Goal: Task Accomplishment & Management: Manage account settings

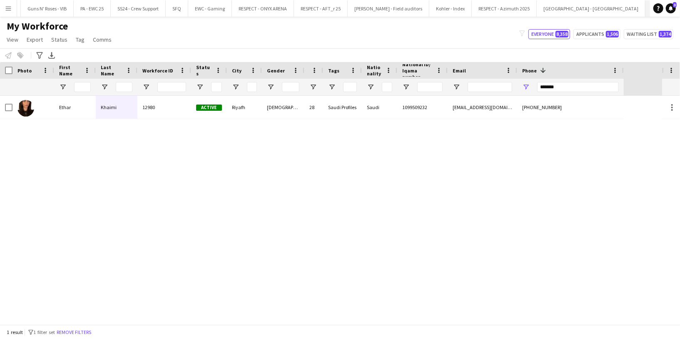
scroll to position [0, 1509]
click at [79, 332] on button "Remove filters" at bounding box center [74, 331] width 38 height 9
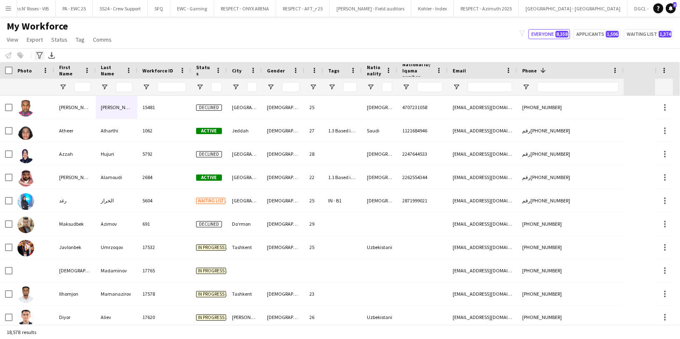
click at [36, 52] on icon "Advanced filters" at bounding box center [39, 55] width 7 height 7
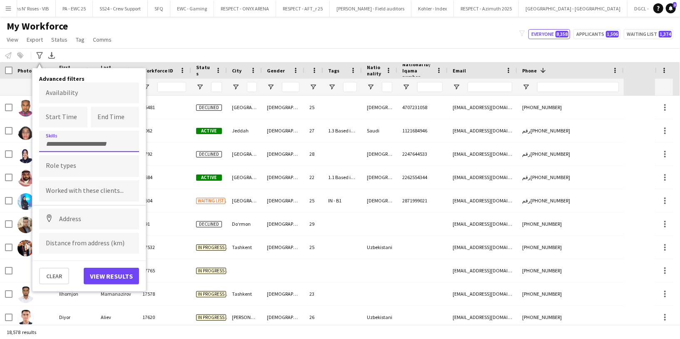
click at [85, 141] on input "Type to search skills..." at bounding box center [89, 143] width 87 height 7
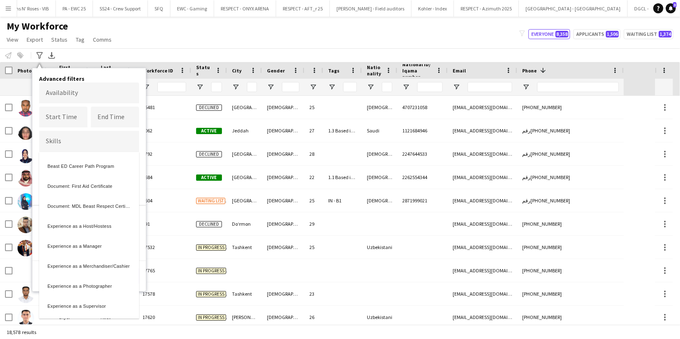
click at [105, 76] on div at bounding box center [340, 169] width 680 height 339
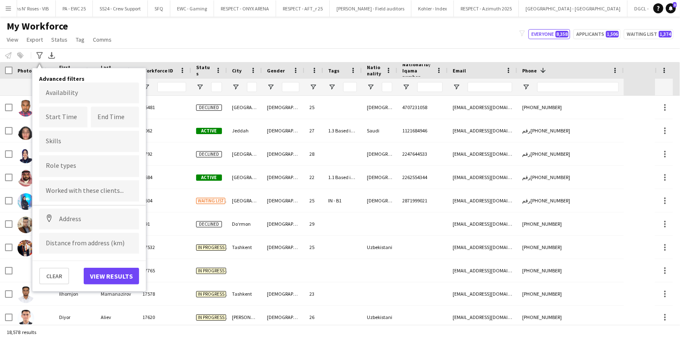
click at [60, 168] on input "Type to search role types..." at bounding box center [89, 165] width 87 height 7
type input "*"
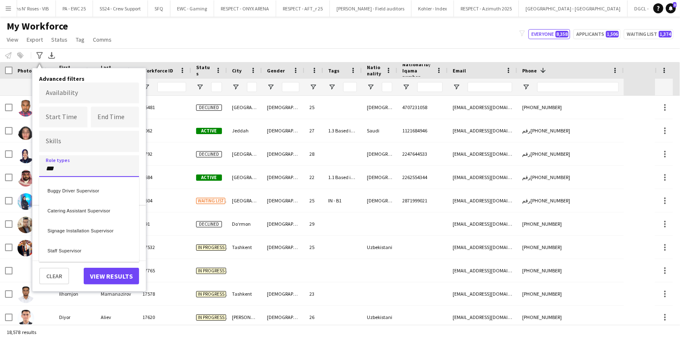
type input "***"
click at [84, 248] on div "Staff Supervisor" at bounding box center [89, 249] width 100 height 20
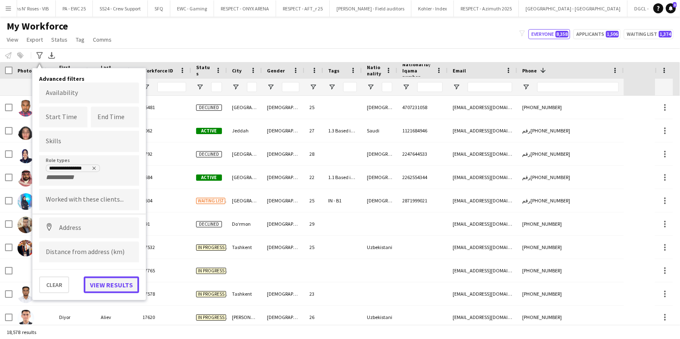
click at [106, 282] on button "View results" at bounding box center [111, 284] width 55 height 17
type input "**********"
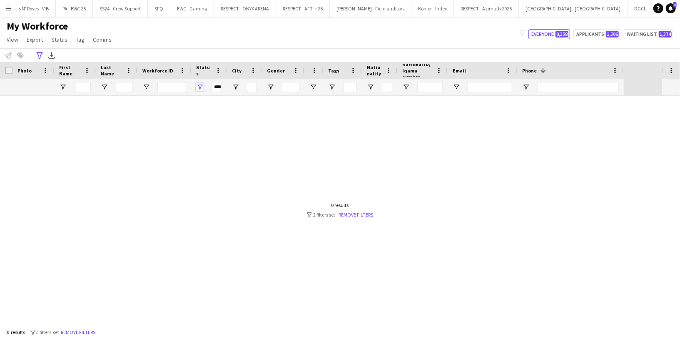
click at [197, 84] on span "Open Filter Menu" at bounding box center [199, 86] width 7 height 7
click at [197, 85] on span "Open Filter Menu" at bounding box center [199, 86] width 7 height 7
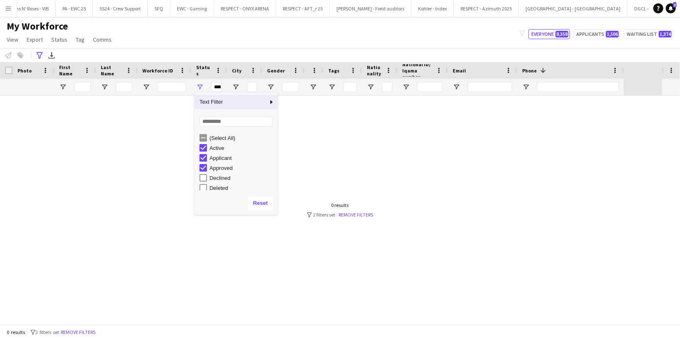
click at [224, 40] on div "My Workforce View Views Default view Musab Alamri Ninar Wannos Nouf Aloudah Rav…" at bounding box center [340, 34] width 680 height 28
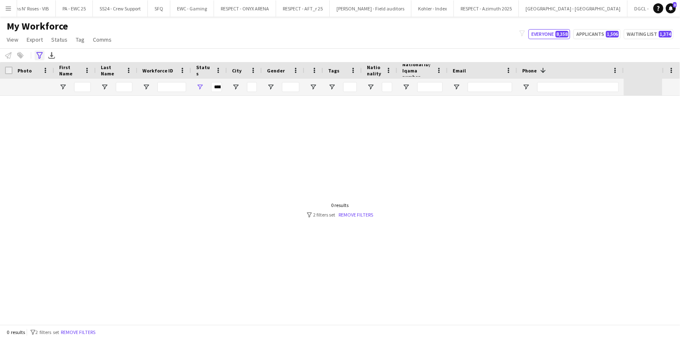
click at [39, 53] on icon "Advanced filters" at bounding box center [39, 55] width 7 height 7
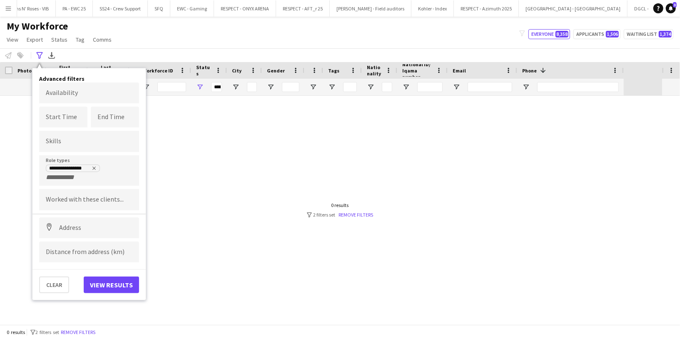
click at [118, 47] on div "My Workforce View Views Default view Musab Alamri Ninar Wannos Nouf Aloudah Rav…" at bounding box center [340, 34] width 680 height 28
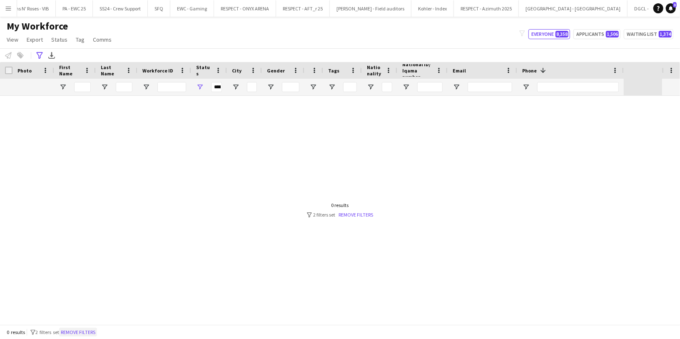
click at [76, 333] on button "Remove filters" at bounding box center [78, 331] width 38 height 9
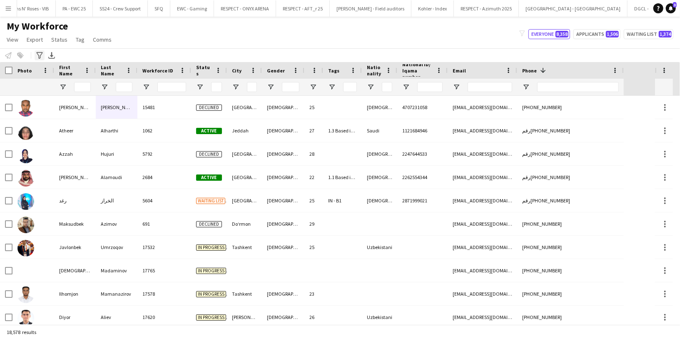
click at [41, 55] on icon "Advanced filters" at bounding box center [39, 55] width 7 height 7
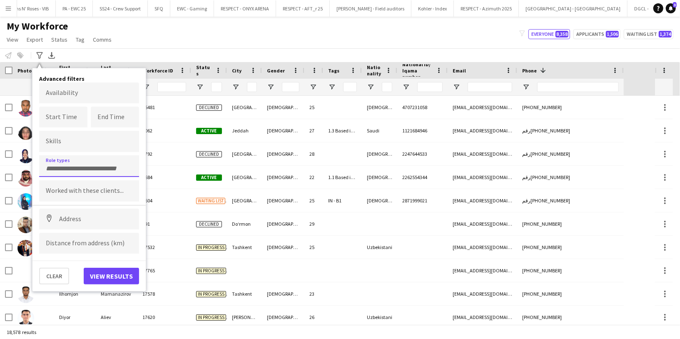
click at [69, 170] on div at bounding box center [89, 165] width 100 height 21
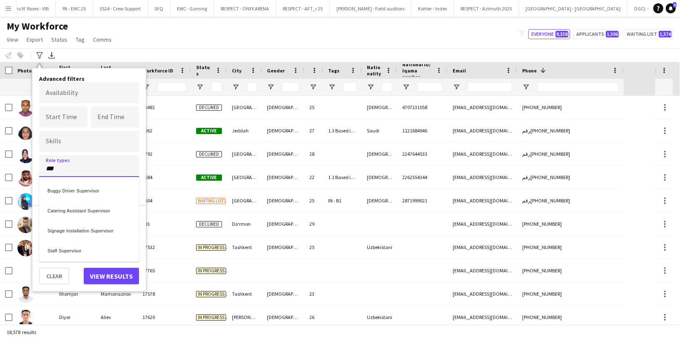
type input "***"
click at [68, 253] on div "Staff Supervisor" at bounding box center [89, 249] width 100 height 20
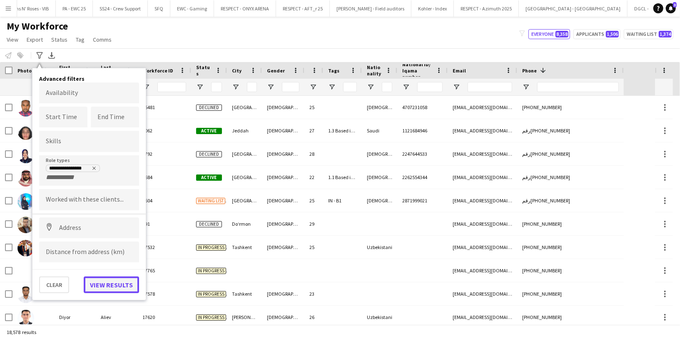
click at [109, 278] on button "View results" at bounding box center [111, 284] width 55 height 17
type input "**********"
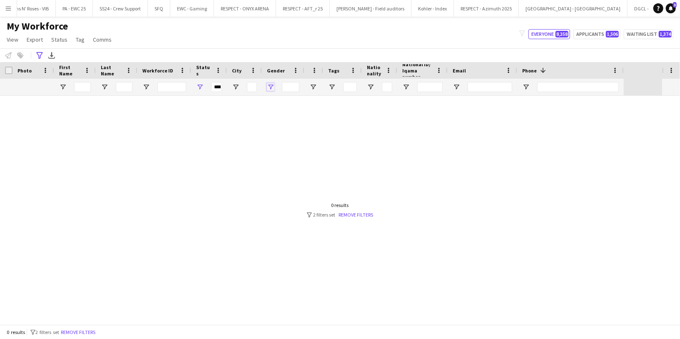
click at [269, 88] on span "Open Filter Menu" at bounding box center [270, 86] width 7 height 7
click at [267, 44] on div "My Workforce View Views Default view Musab Alamri Ninar Wannos Nouf Aloudah Rav…" at bounding box center [340, 34] width 680 height 28
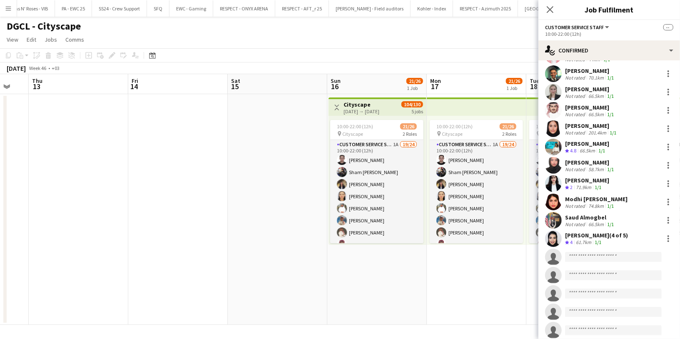
scroll to position [206, 0]
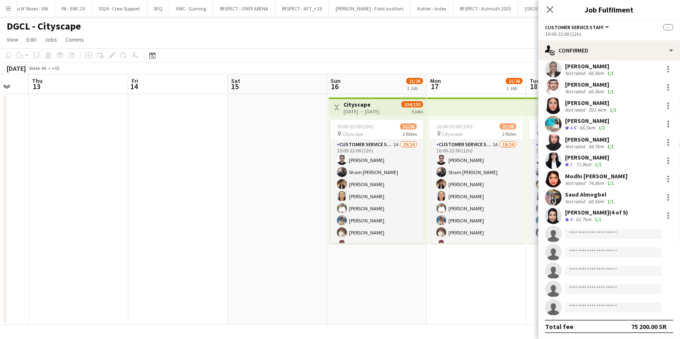
click at [491, 60] on app-toolbar "Copy Paste Paste Command V Paste with crew Command Shift V Paste linked Job Del…" at bounding box center [340, 55] width 680 height 14
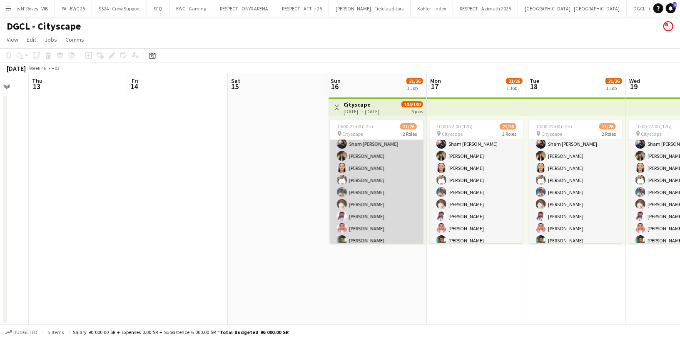
scroll to position [0, 0]
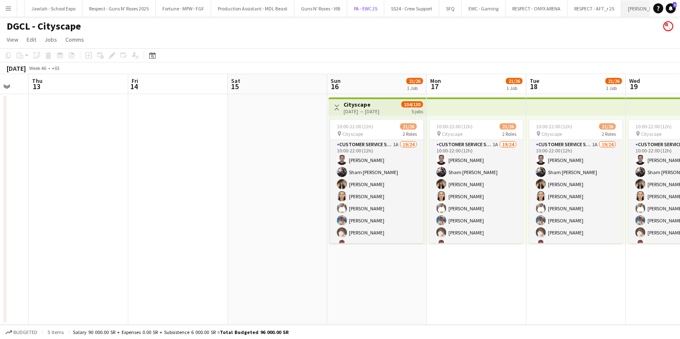
click at [347, 10] on button "PA - EWC 25 Close" at bounding box center [365, 8] width 37 height 16
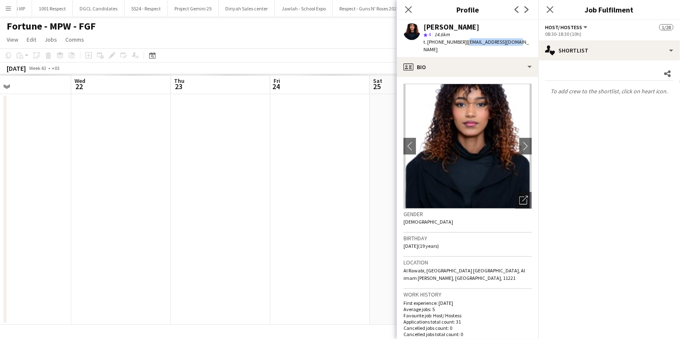
click at [228, 152] on app-date-cell at bounding box center [220, 209] width 99 height 231
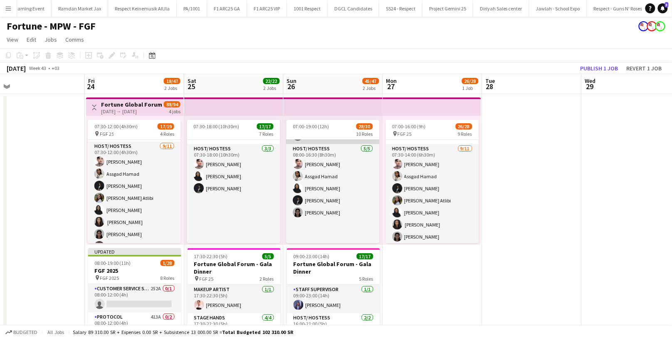
scroll to position [117, 0]
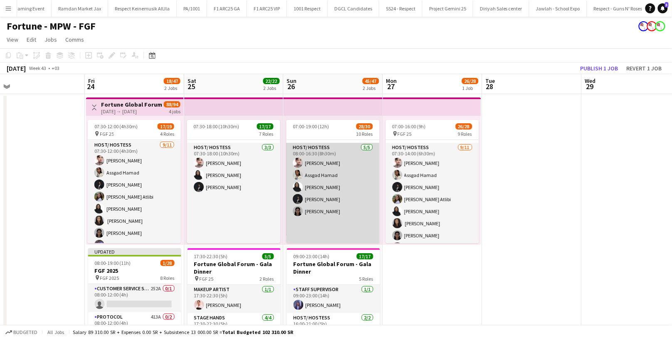
click at [323, 203] on app-card-role "Host/ Hostess [DATE] 08:00-16:30 (8h30m) [PERSON_NAME] Assgad Hamad [PERSON_NAM…" at bounding box center [333, 217] width 93 height 149
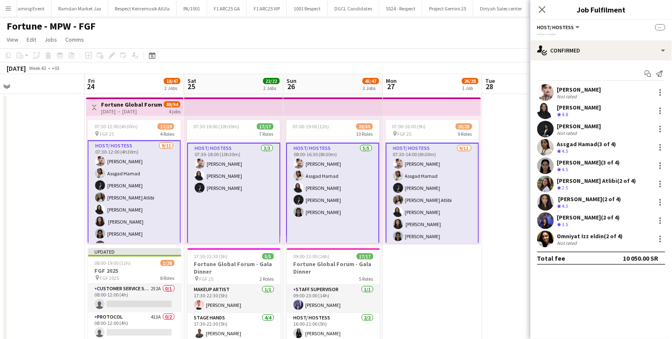
click at [572, 130] on div "Not rated" at bounding box center [569, 133] width 22 height 6
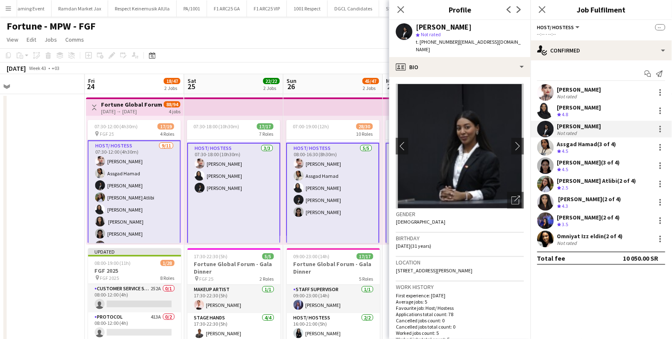
click at [440, 41] on span "t. [PHONE_NUMBER]" at bounding box center [437, 42] width 43 height 6
copy span "966595405278"
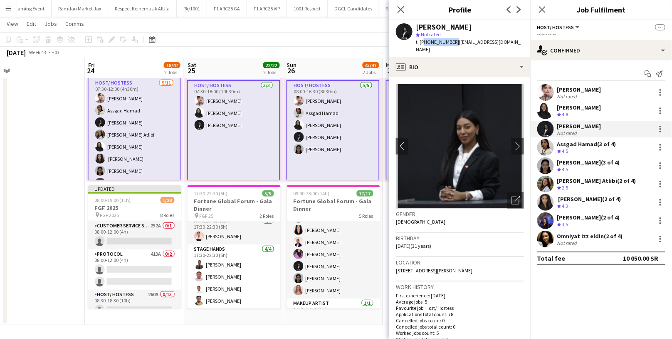
scroll to position [118, 0]
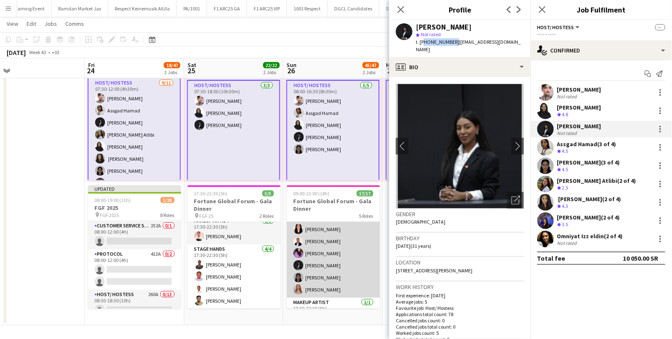
click at [335, 290] on app-card-role "Host/ Hostess [DATE] 17:00-23:00 (6h) [PERSON_NAME] [PERSON_NAME] [PERSON_NAME]…" at bounding box center [333, 235] width 93 height 125
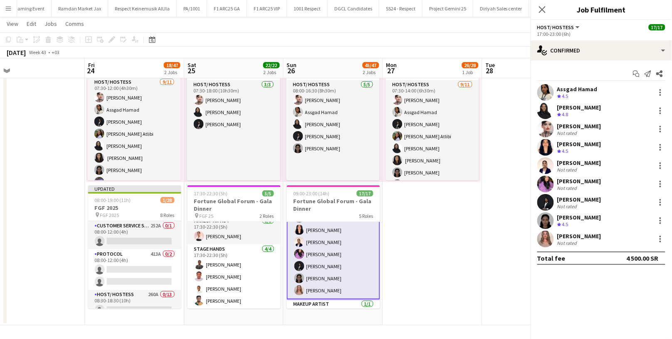
scroll to position [119, 0]
click at [578, 241] on div "Not rated" at bounding box center [569, 243] width 22 height 6
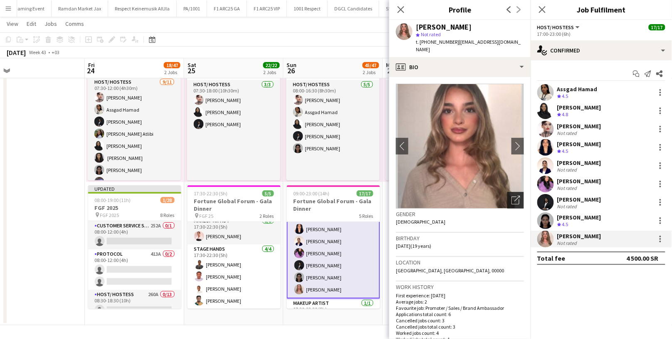
click at [512, 196] on icon "Open photos pop-in" at bounding box center [516, 200] width 9 height 9
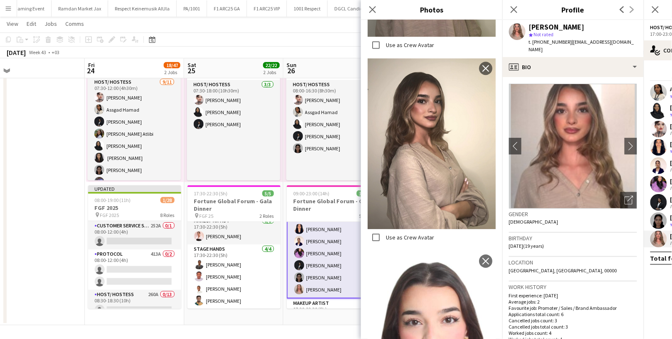
scroll to position [754, 0]
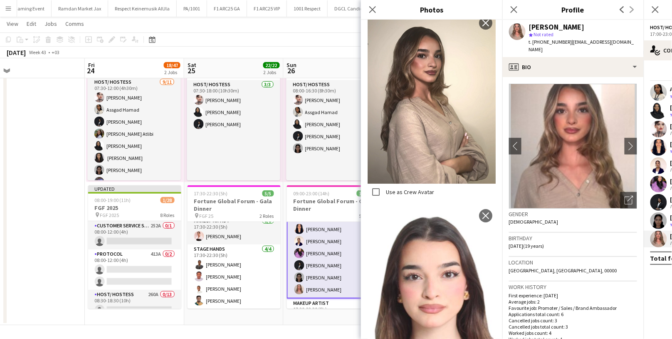
click at [542, 213] on div "Gender [DEMOGRAPHIC_DATA]" at bounding box center [573, 220] width 128 height 24
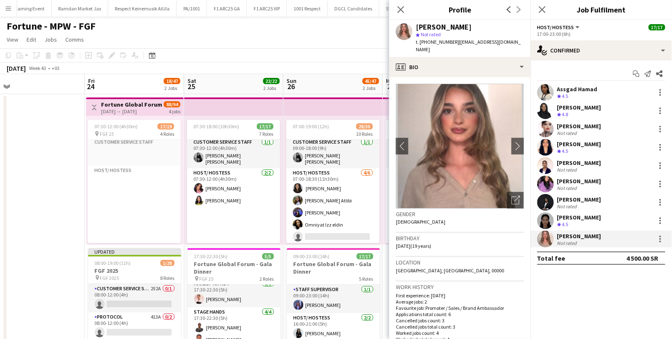
scroll to position [0, 0]
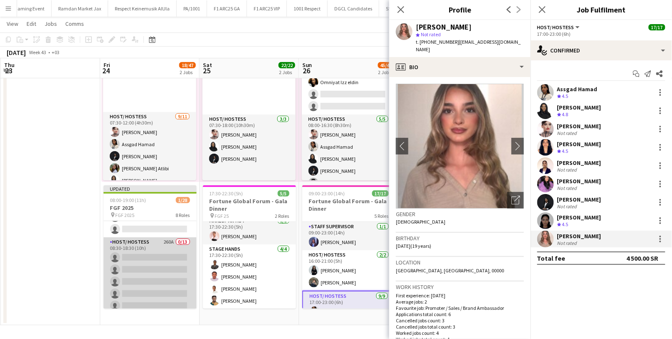
click at [169, 248] on app-card-role "Host/ Hostess 260A 0/13 08:30-18:30 (10h) single-neutral-actions single-neutral…" at bounding box center [150, 323] width 93 height 173
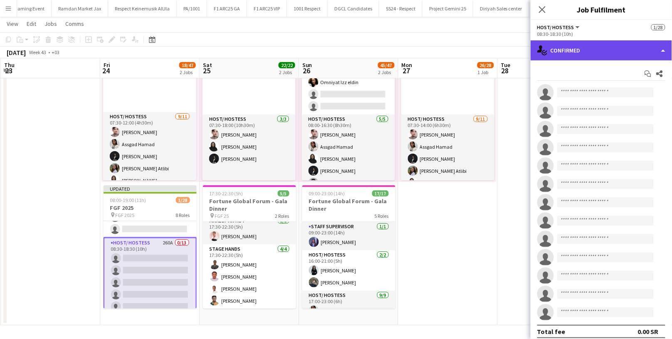
click at [610, 52] on div "single-neutral-actions-check-2 Confirmed" at bounding box center [601, 50] width 141 height 20
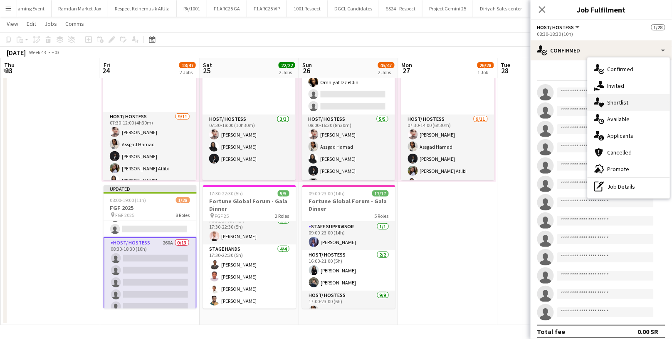
click at [630, 98] on div "single-neutral-actions-heart Shortlist" at bounding box center [629, 102] width 82 height 17
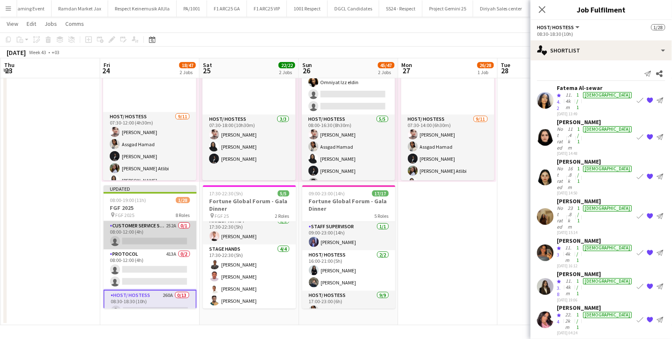
click at [149, 233] on app-card-role "Customer Service Staff 252A 0/1 08:00-12:00 (4h) single-neutral-actions" at bounding box center [150, 235] width 93 height 28
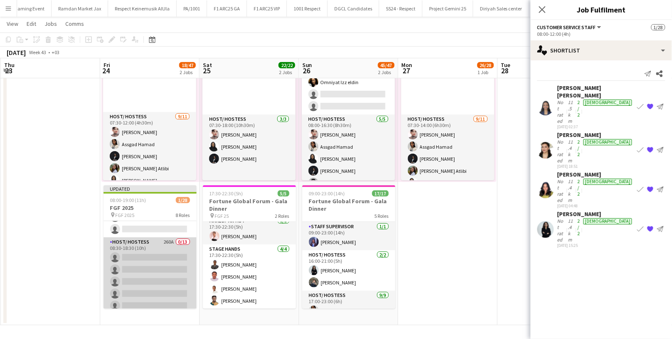
click at [161, 252] on app-card-role "Host/ Hostess 260A 0/13 08:30-18:30 (10h) single-neutral-actions single-neutral…" at bounding box center [150, 323] width 93 height 173
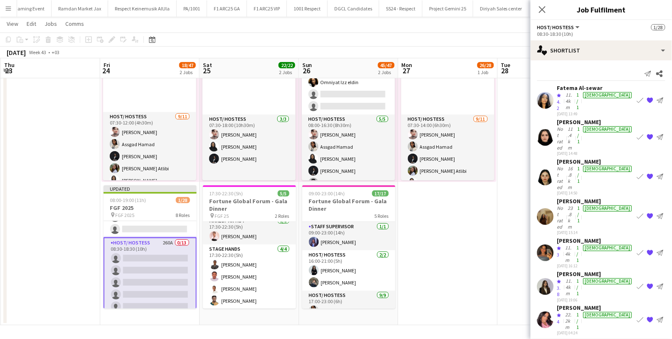
click at [575, 89] on div "Fatema Al-sewar" at bounding box center [596, 87] width 77 height 7
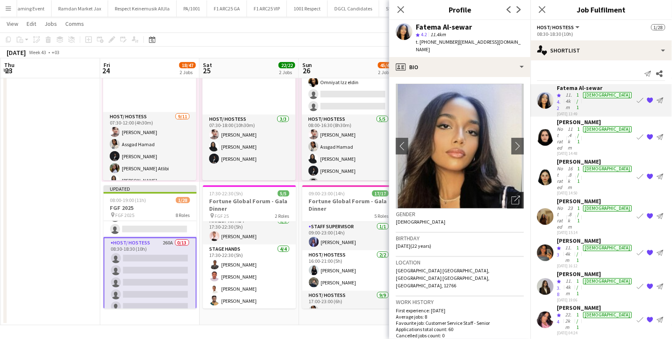
click at [512, 196] on icon "Open photos pop-in" at bounding box center [516, 200] width 9 height 9
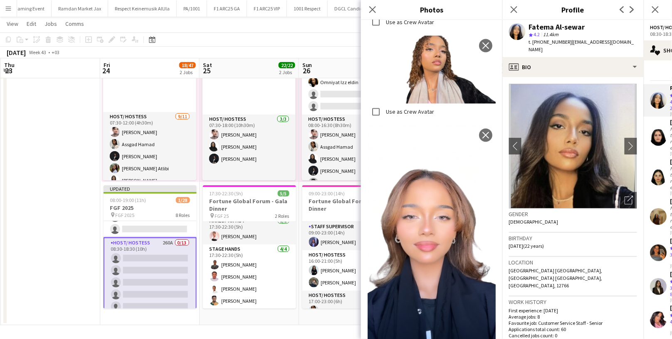
click at [543, 219] on div "Gender [DEMOGRAPHIC_DATA]" at bounding box center [573, 220] width 128 height 24
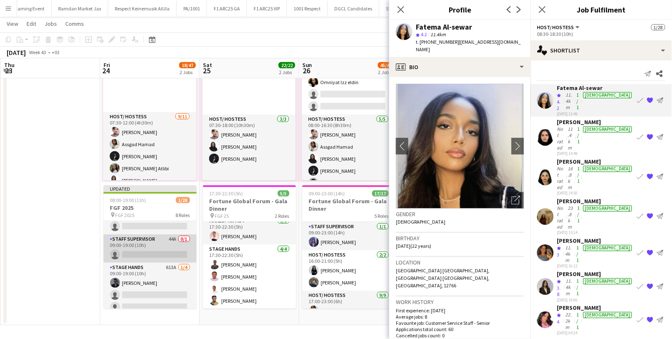
click at [157, 244] on app-card-role "Staff Supervisor 44A 0/1 09:00-19:00 (10h) single-neutral-actions" at bounding box center [150, 248] width 93 height 28
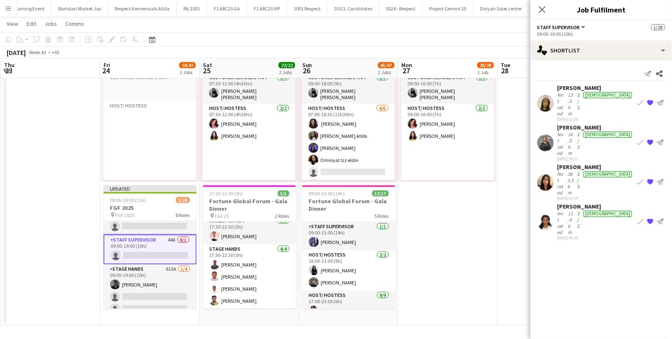
scroll to position [5, 0]
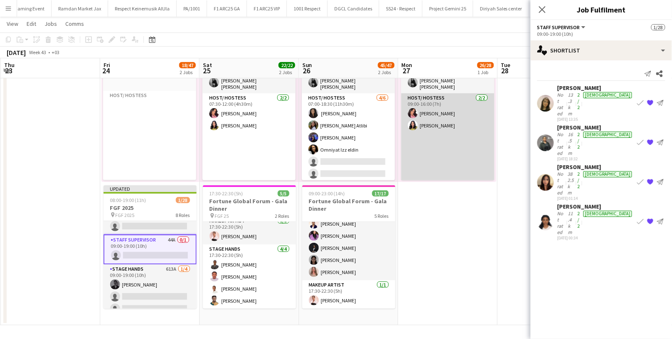
click at [427, 120] on app-card-role "Host/ Hostess [DATE] 09:00-16:00 (7h) [PERSON_NAME] [PERSON_NAME]" at bounding box center [448, 137] width 93 height 89
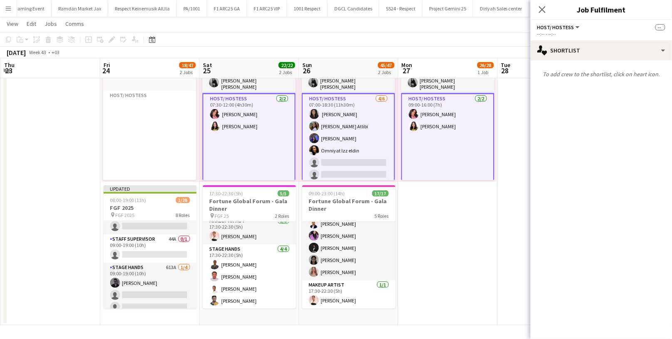
click at [428, 124] on app-card-role "Host/ Hostess [DATE] 09:00-16:00 (7h) [PERSON_NAME] [PERSON_NAME]" at bounding box center [448, 137] width 93 height 89
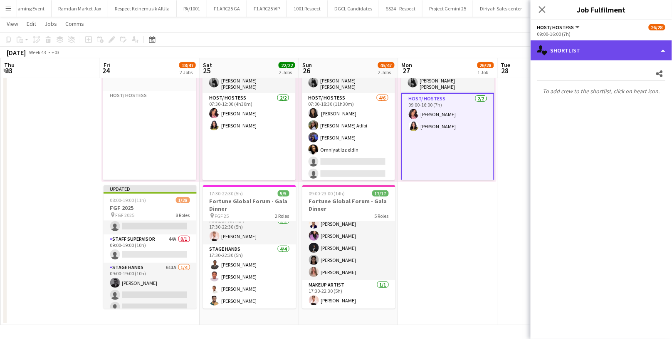
click at [571, 55] on div "single-neutral-actions-heart Shortlist" at bounding box center [601, 50] width 141 height 20
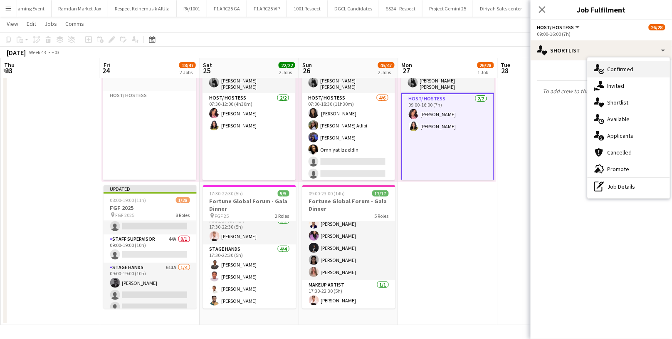
click at [630, 71] on span "Confirmed" at bounding box center [621, 68] width 26 height 7
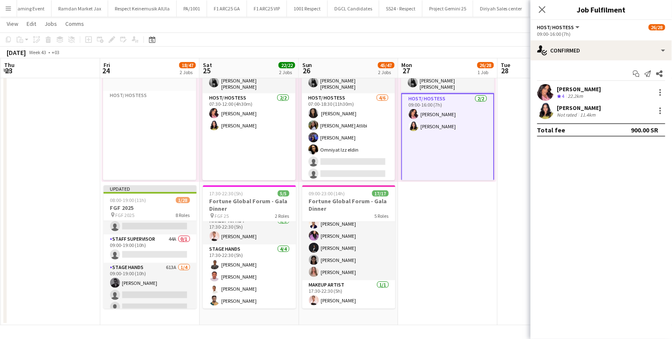
click at [570, 112] on div "Not rated" at bounding box center [569, 115] width 22 height 6
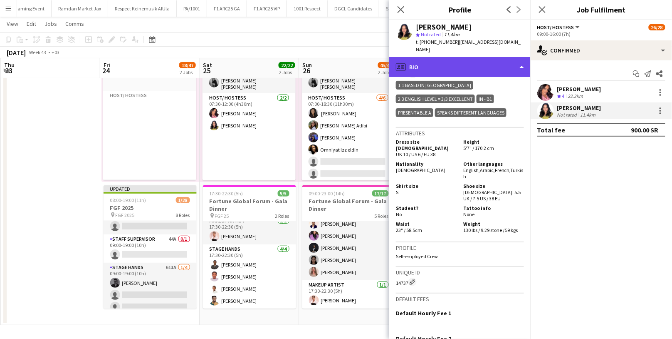
click at [472, 60] on div "profile Bio" at bounding box center [459, 67] width 141 height 20
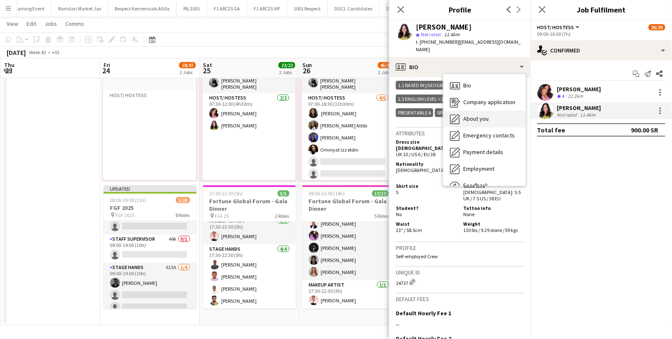
click at [481, 115] on div "About you About you" at bounding box center [485, 119] width 82 height 17
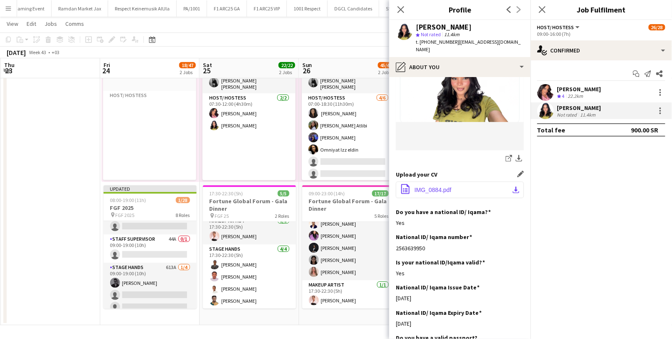
click at [444, 190] on button "office-file-sheet IMG_0884.pdf download-bottom" at bounding box center [460, 189] width 128 height 17
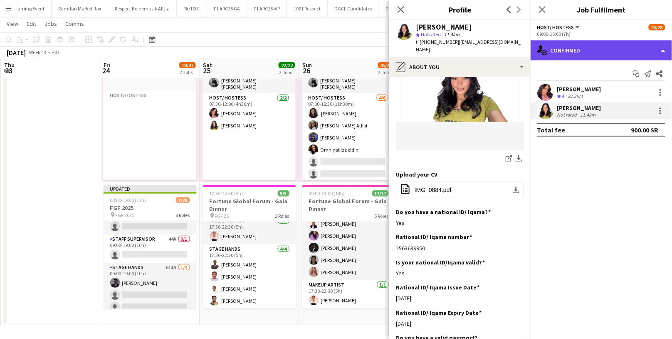
click at [589, 54] on div "single-neutral-actions-check-2 Confirmed" at bounding box center [601, 50] width 141 height 20
